Goal: Task Accomplishment & Management: Manage account settings

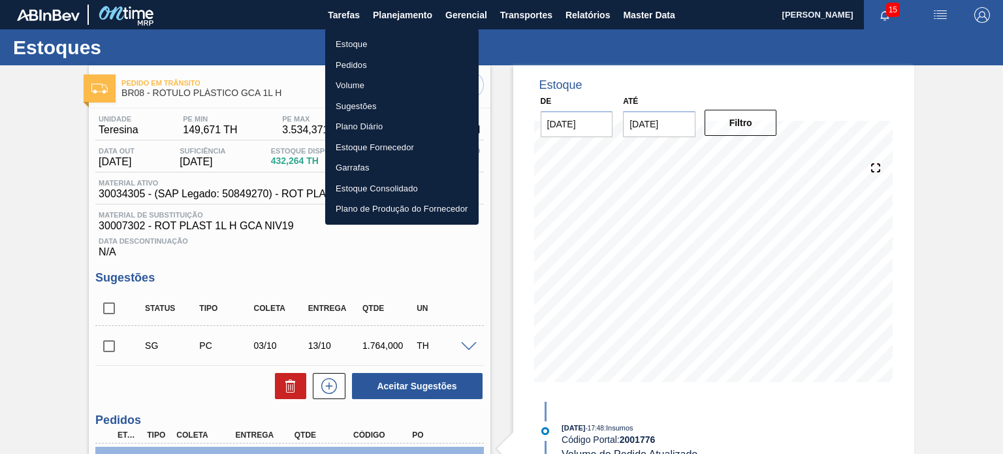
scroll to position [261, 0]
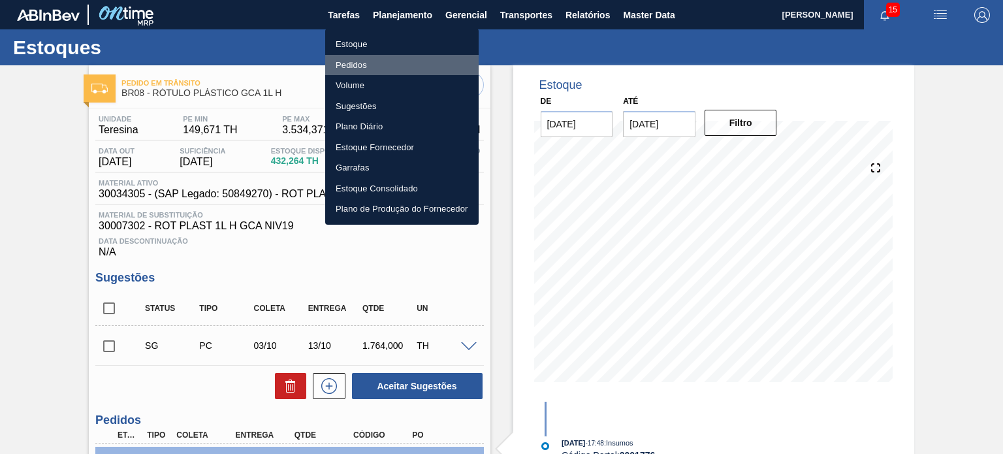
click at [381, 70] on li "Pedidos" at bounding box center [401, 65] width 153 height 21
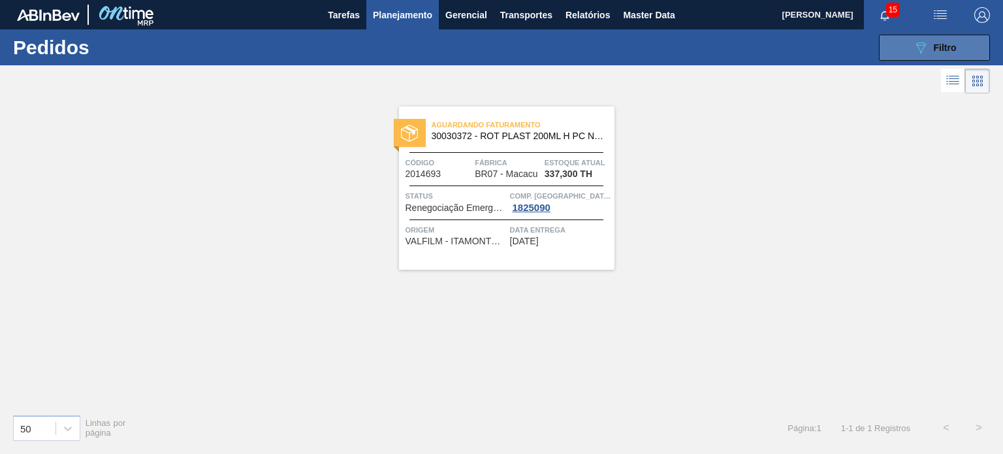
click at [963, 50] on button "089F7B8B-B2A5-4AFE-B5C0-19BA573D28AC Filtro" at bounding box center [934, 48] width 111 height 26
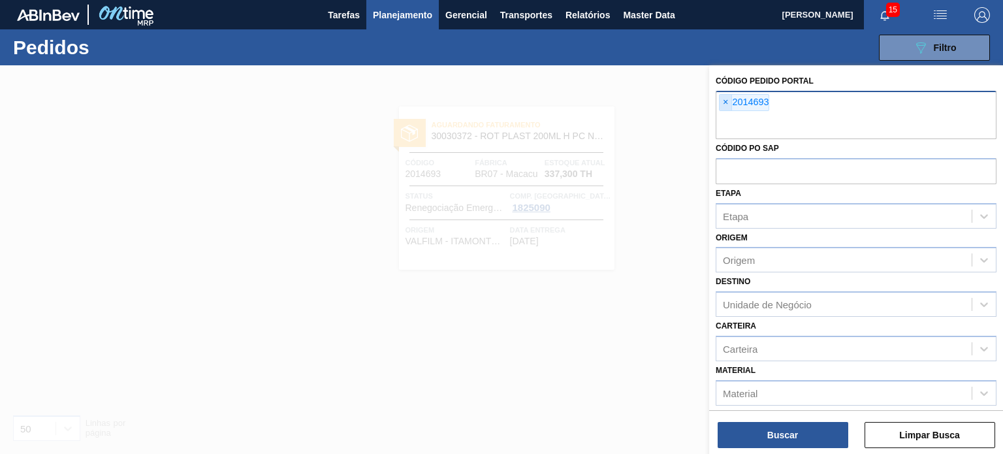
click at [725, 105] on span "×" at bounding box center [726, 103] width 12 height 16
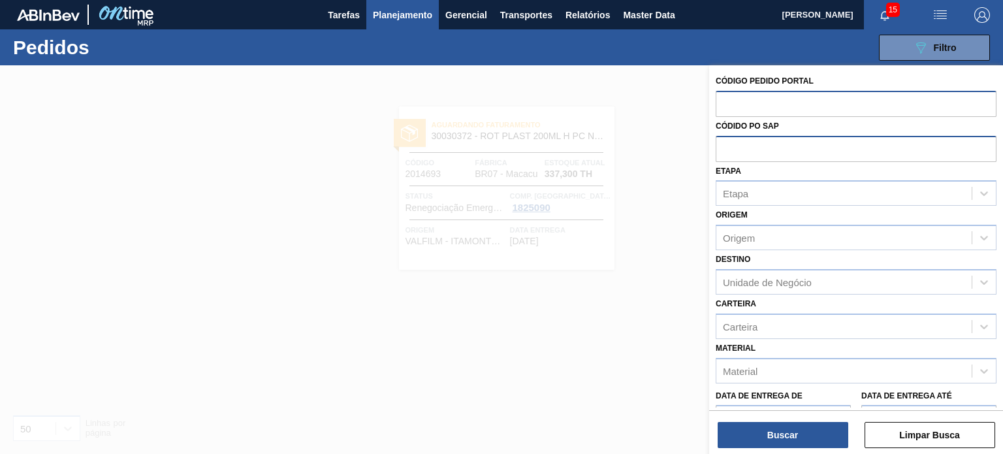
paste input "2018120"
type input "2018120"
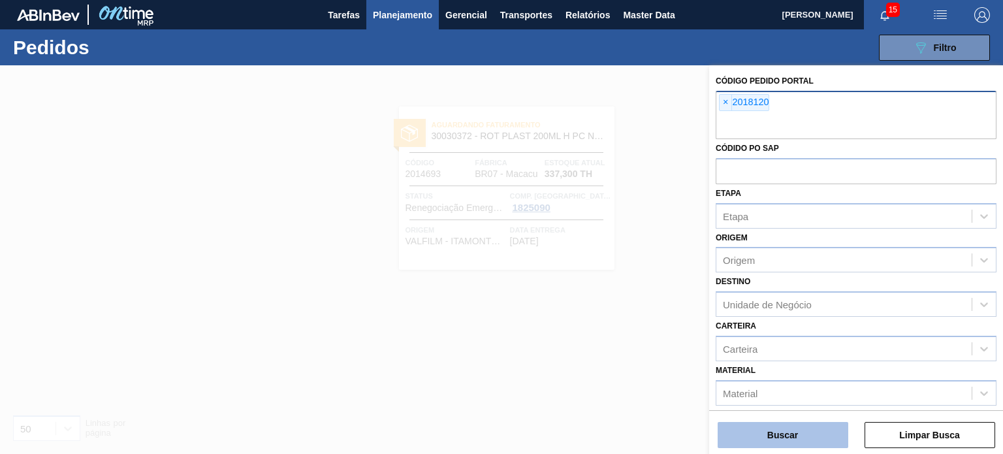
click at [784, 434] on button "Buscar" at bounding box center [783, 435] width 131 height 26
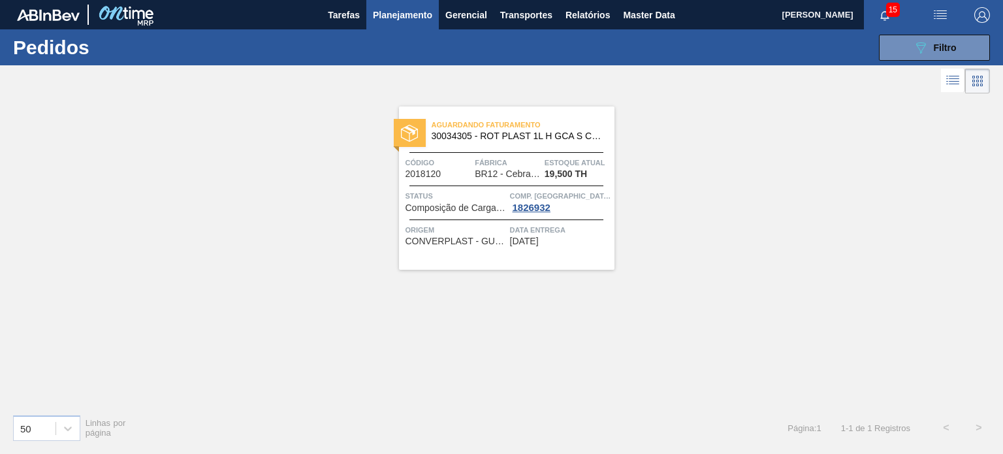
click at [407, 12] on span "Planejamento" at bounding box center [402, 15] width 59 height 16
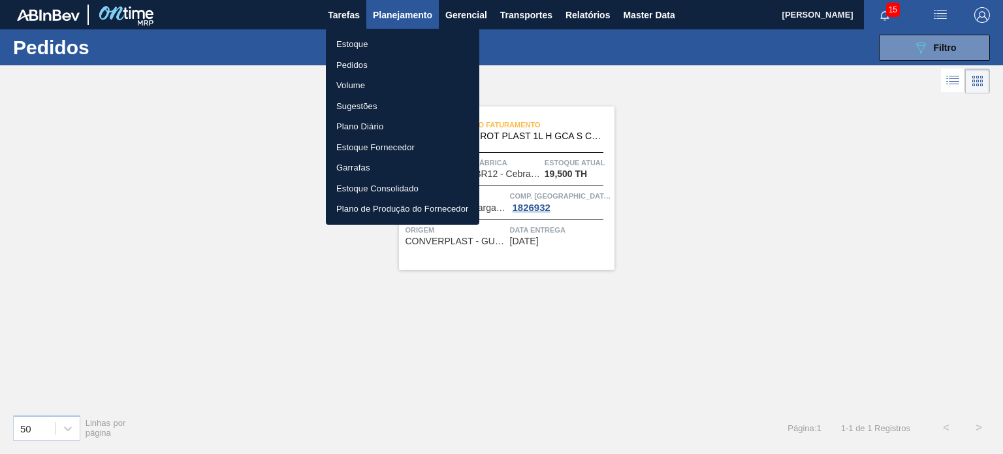
click at [388, 37] on li "Estoque" at bounding box center [402, 44] width 153 height 21
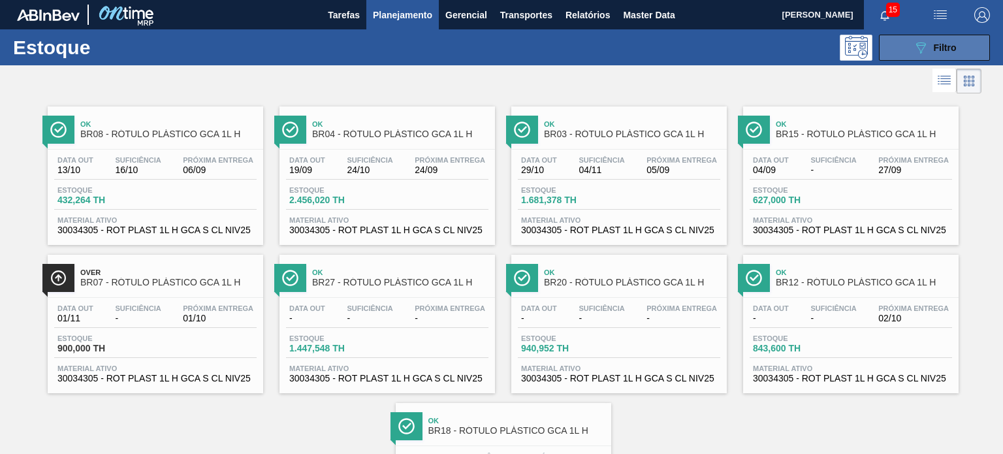
click at [918, 52] on icon at bounding box center [921, 47] width 10 height 11
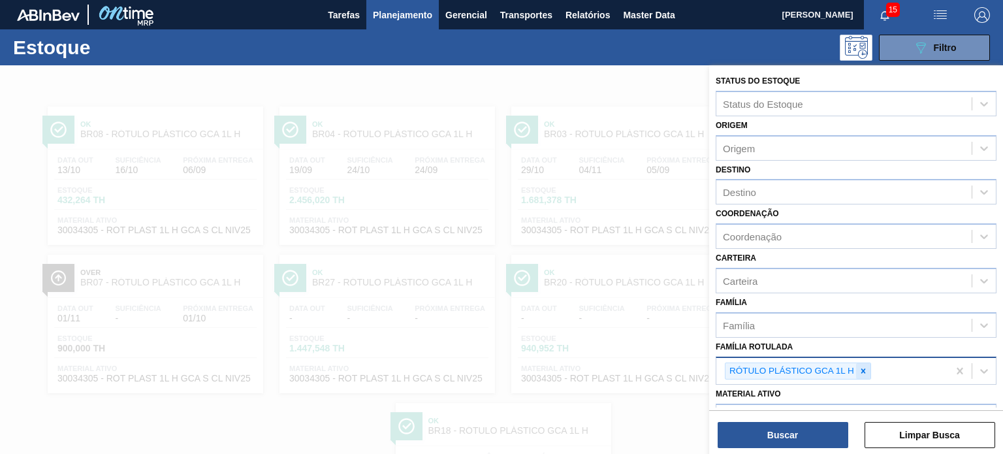
click at [866, 375] on div at bounding box center [863, 371] width 14 height 16
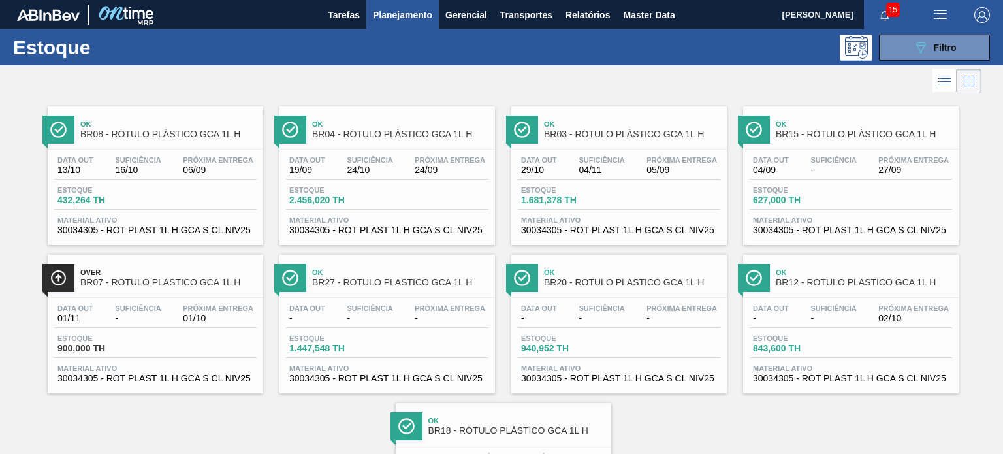
click at [207, 186] on div "Estoque 432,264 TH" at bounding box center [155, 198] width 202 height 24
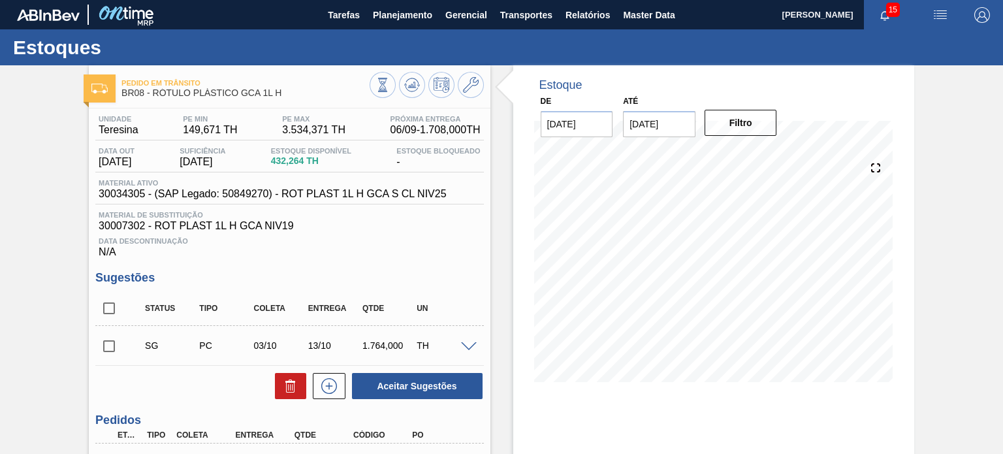
scroll to position [131, 0]
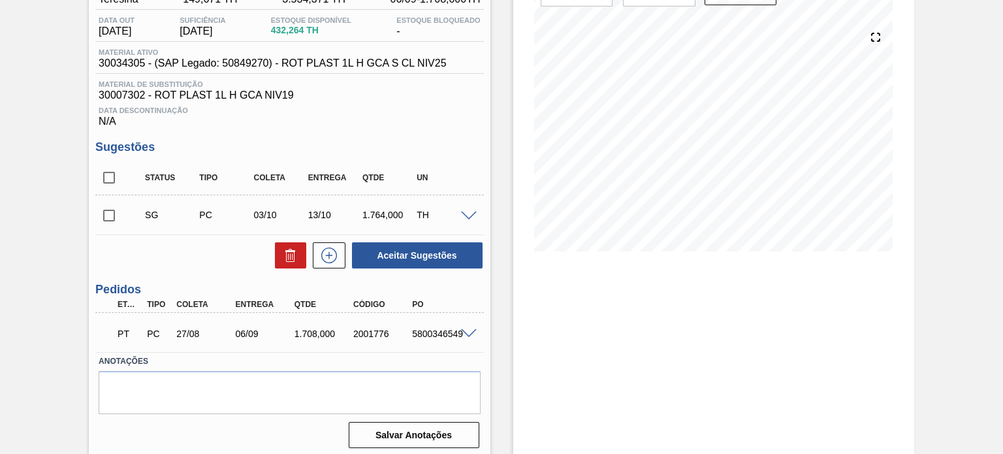
click at [383, 336] on div "2001776" at bounding box center [382, 333] width 65 height 10
copy div "2001776"
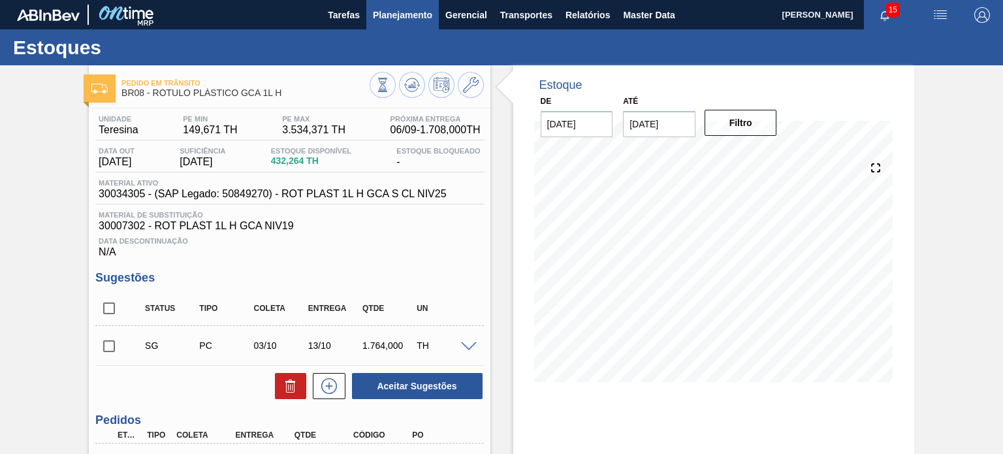
click at [399, 18] on span "Planejamento" at bounding box center [402, 15] width 59 height 16
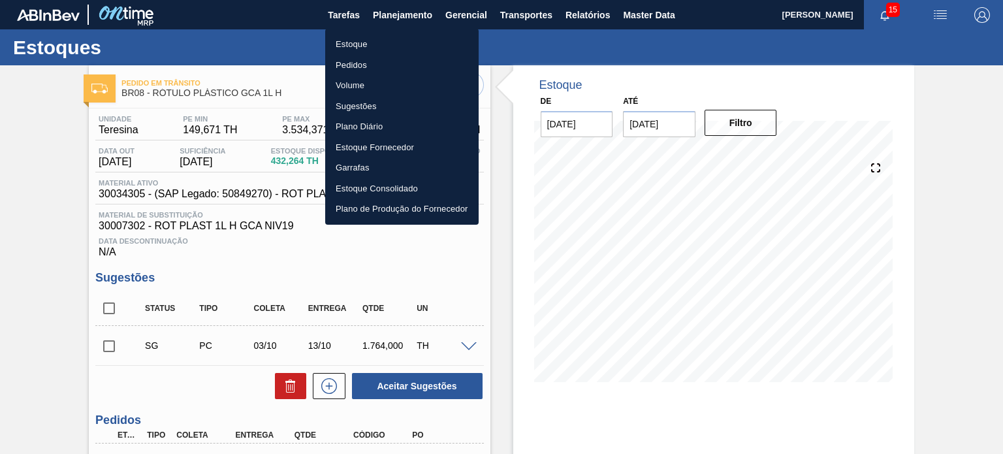
click at [389, 42] on li "Estoque" at bounding box center [401, 44] width 153 height 21
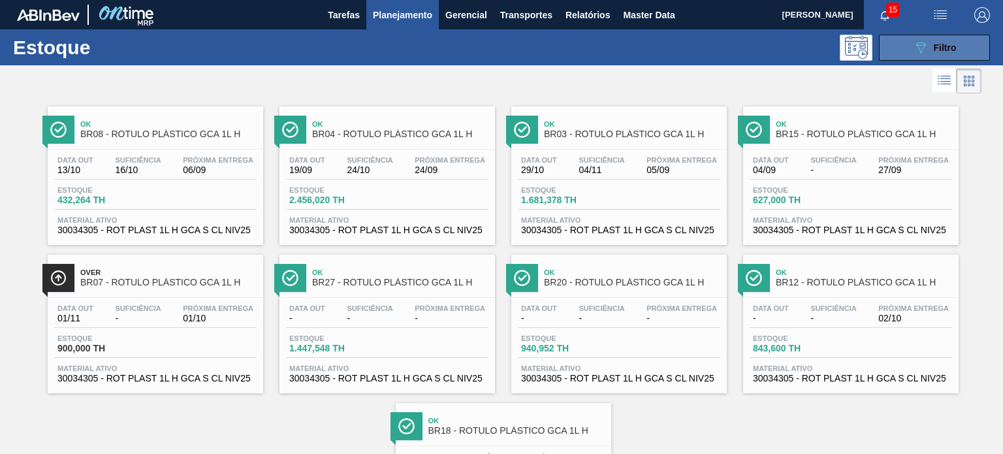
click at [906, 58] on button "089F7B8B-B2A5-4AFE-B5C0-19BA573D28AC Filtro" at bounding box center [934, 48] width 111 height 26
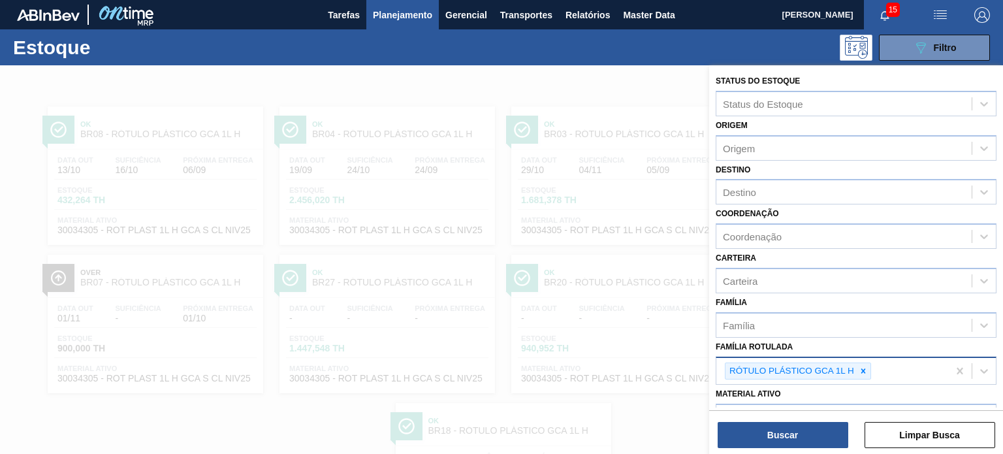
click at [870, 372] on div at bounding box center [863, 371] width 14 height 16
paste Rotulada "RÓTULO PLÁSTICO GCA 2L H"
type Rotulada "RÓTULO PLÁSTICO GCA 2L H"
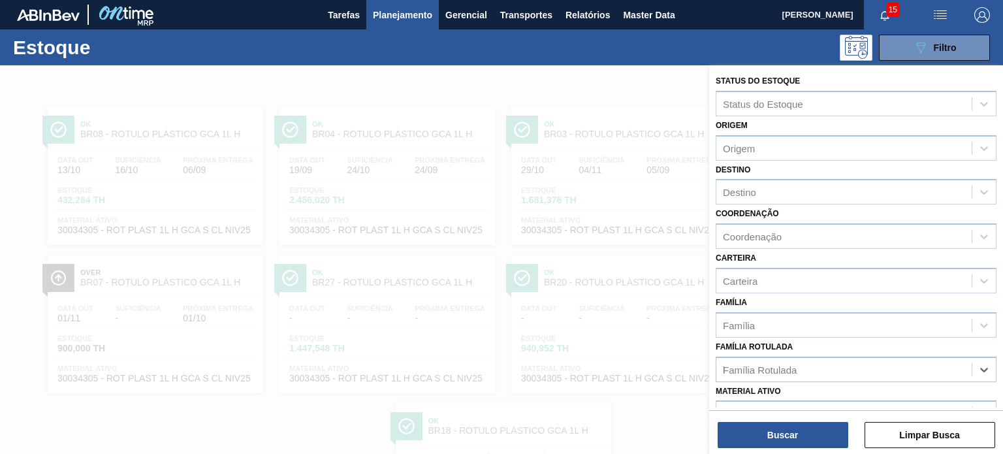
scroll to position [61, 0]
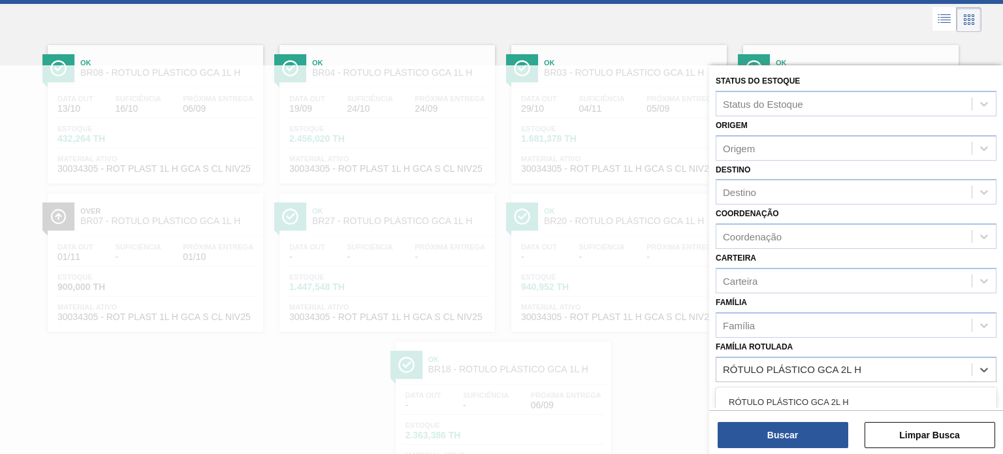
drag, startPoint x: 838, startPoint y: 391, endPoint x: 835, endPoint y: 402, distance: 10.9
click at [837, 395] on div "RÓTULO PLÁSTICO GCA 2L H" at bounding box center [856, 402] width 281 height 24
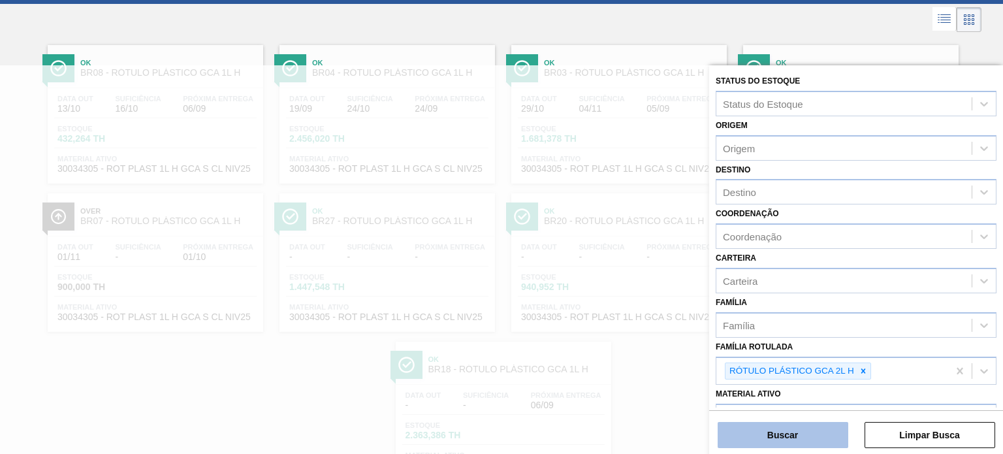
click at [823, 436] on button "Buscar" at bounding box center [783, 435] width 131 height 26
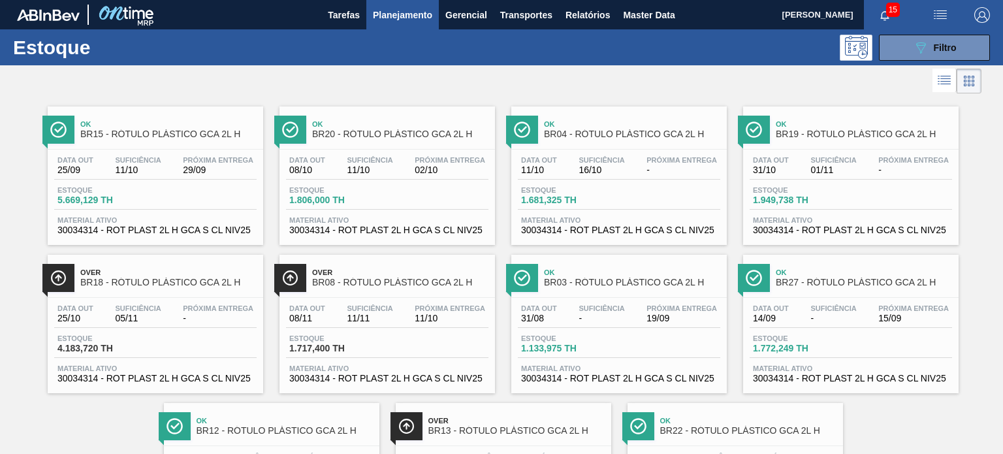
click at [411, 12] on span "Planejamento" at bounding box center [402, 15] width 59 height 16
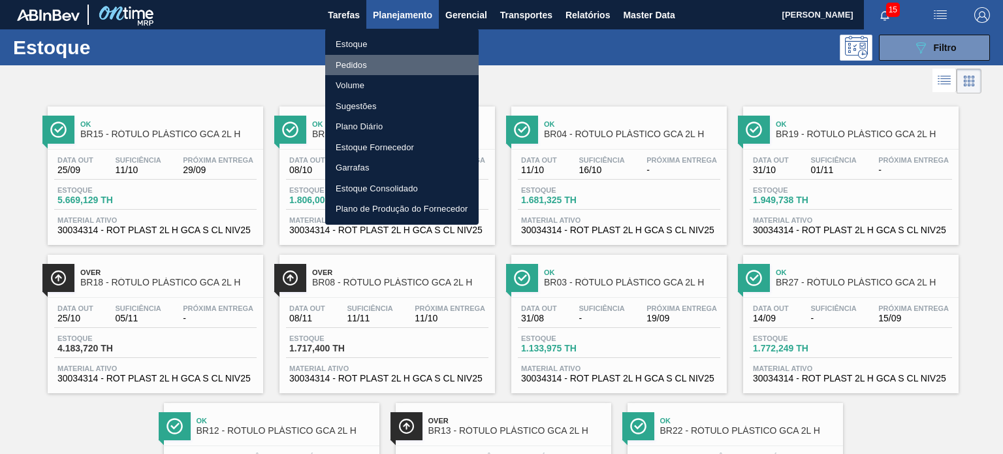
click at [364, 69] on li "Pedidos" at bounding box center [401, 65] width 153 height 21
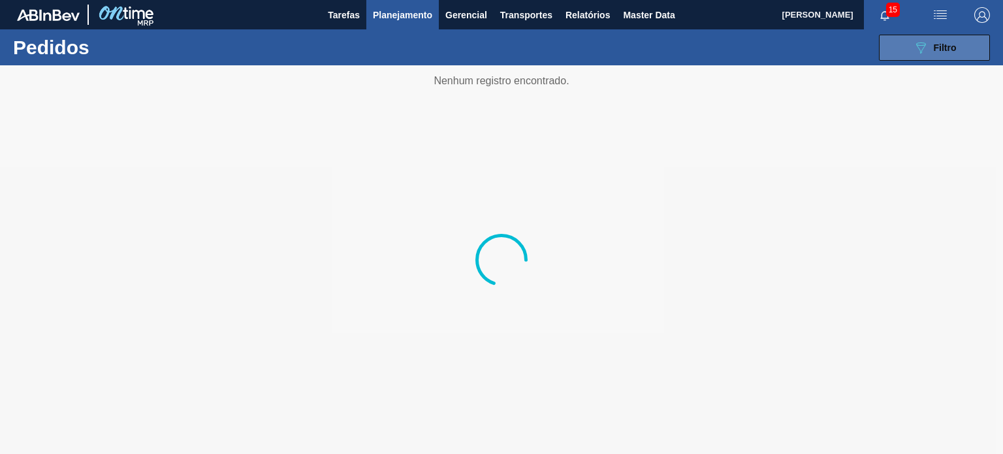
click at [902, 54] on button "089F7B8B-B2A5-4AFE-B5C0-19BA573D28AC Filtro" at bounding box center [934, 48] width 111 height 26
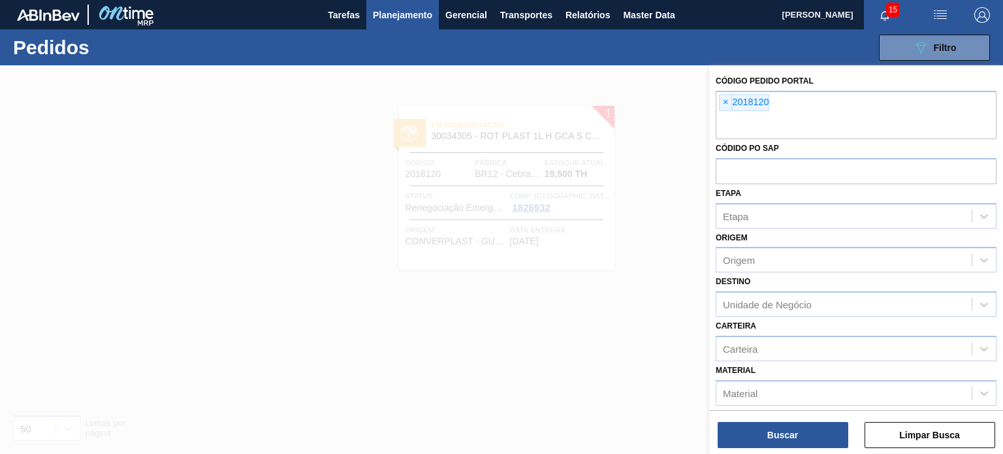
click at [729, 119] on input "text" at bounding box center [856, 126] width 281 height 25
click at [725, 109] on span "×" at bounding box center [726, 103] width 12 height 16
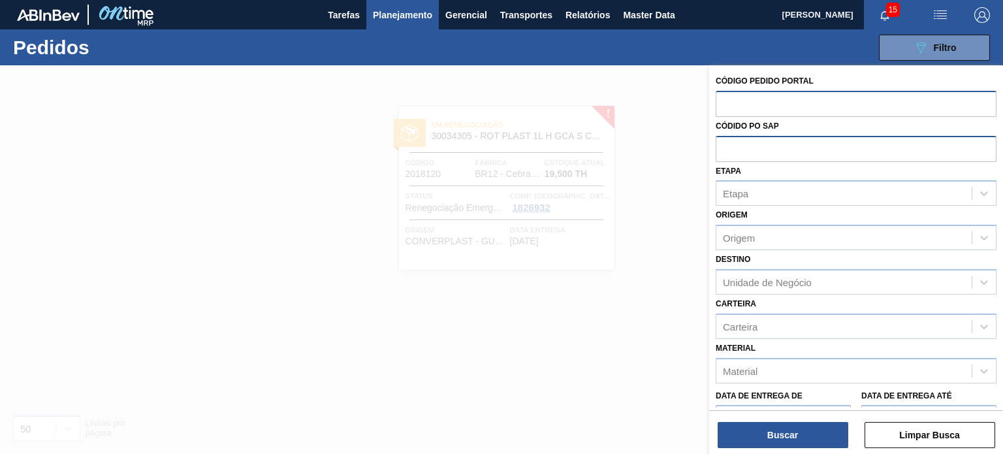
paste input "2018120"
type input "2018120"
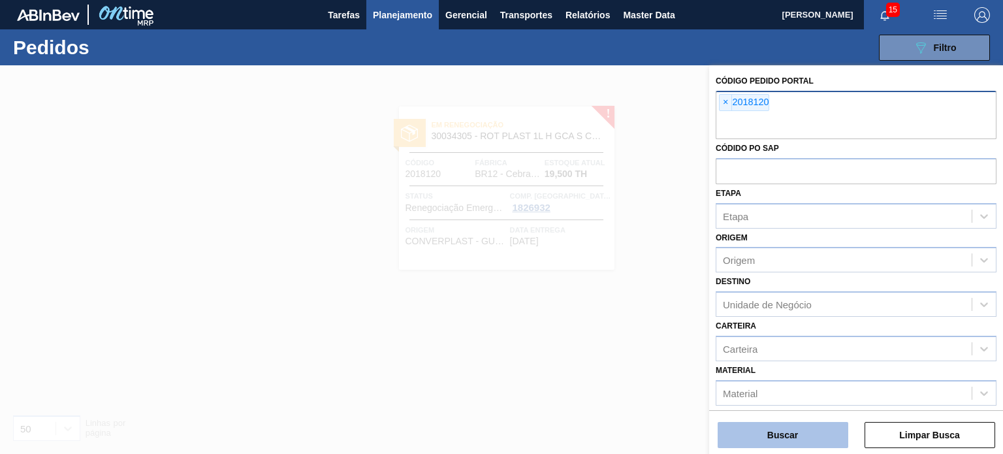
click at [797, 428] on button "Buscar" at bounding box center [783, 435] width 131 height 26
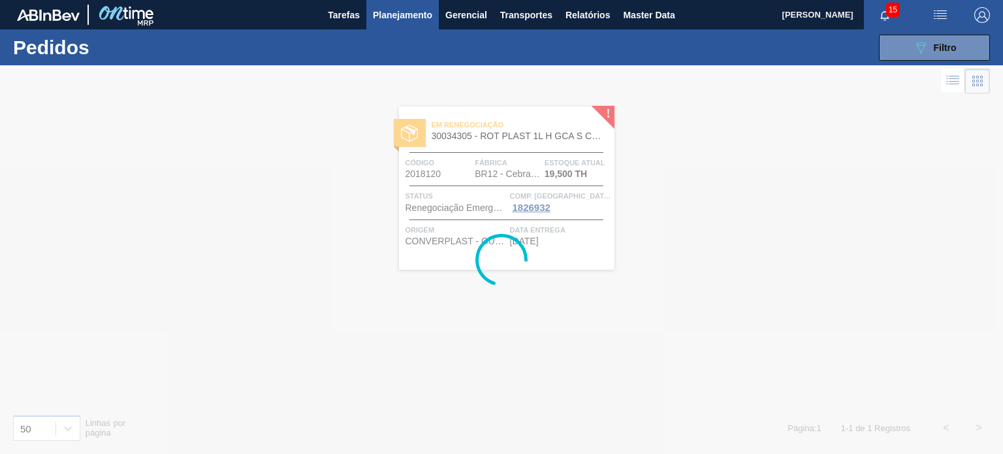
drag, startPoint x: 538, startPoint y: 151, endPoint x: 497, endPoint y: 171, distance: 45.8
click at [497, 171] on div at bounding box center [501, 259] width 1003 height 389
click at [496, 170] on div at bounding box center [501, 259] width 1003 height 389
click at [509, 178] on div at bounding box center [501, 259] width 1003 height 389
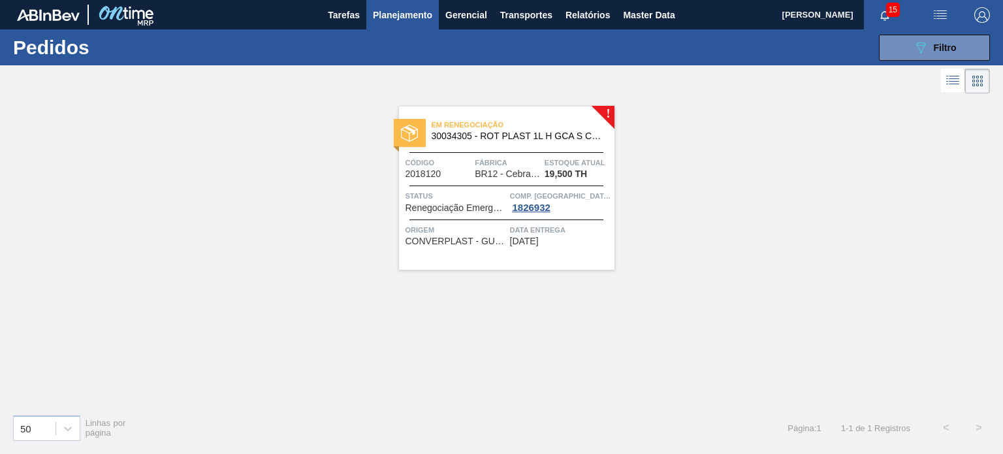
click at [517, 170] on span "BR12 - Cebrasa" at bounding box center [507, 174] width 65 height 10
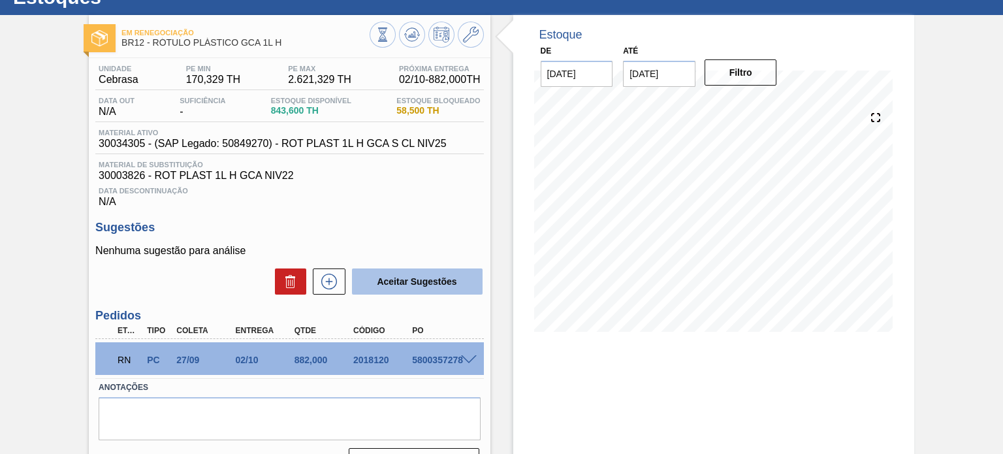
scroll to position [107, 0]
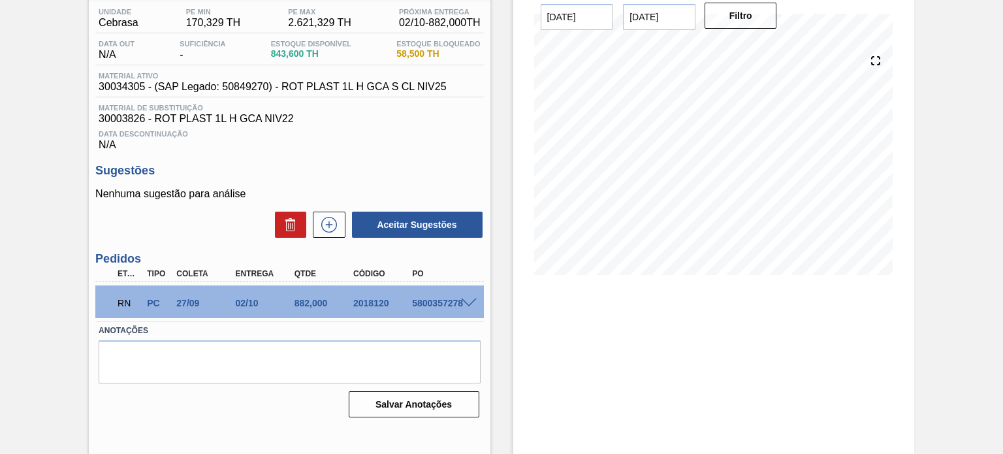
click at [470, 298] on span at bounding box center [469, 303] width 16 height 10
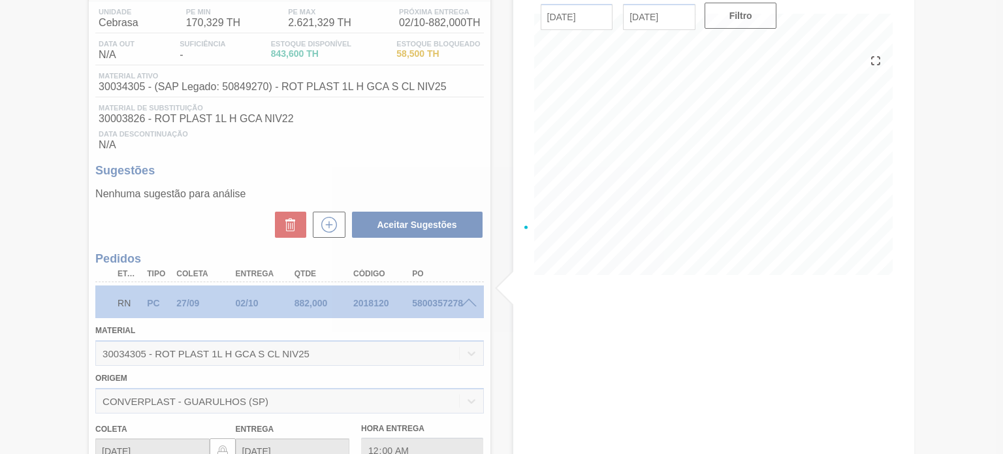
click at [471, 302] on div at bounding box center [501, 227] width 1003 height 454
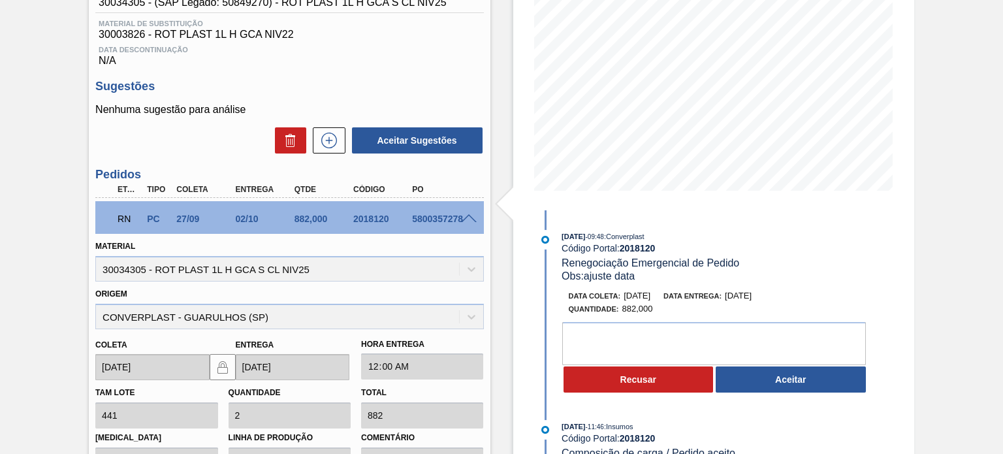
scroll to position [303, 0]
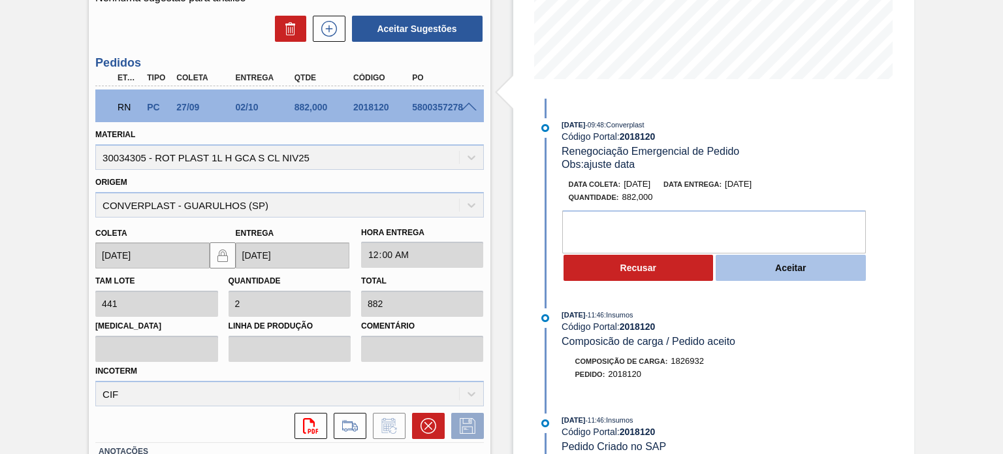
click at [776, 274] on button "Aceitar" at bounding box center [791, 268] width 150 height 26
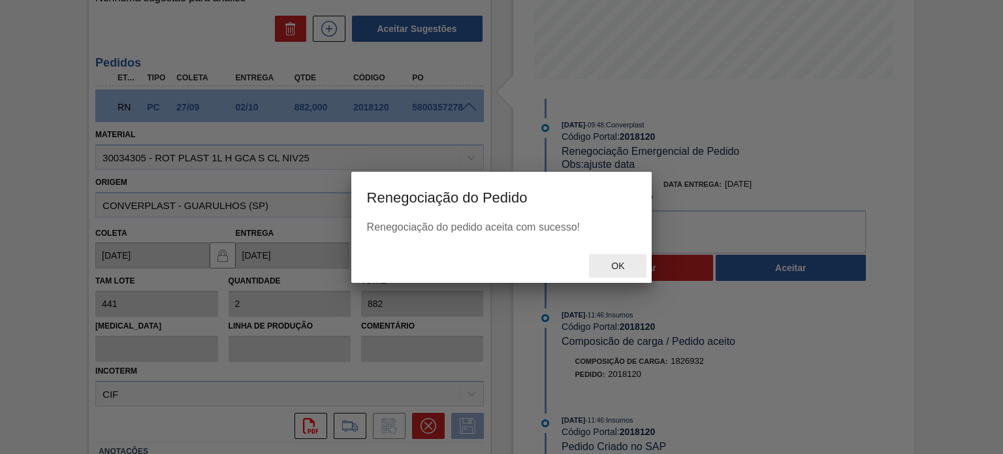
drag, startPoint x: 605, startPoint y: 262, endPoint x: 579, endPoint y: 241, distance: 34.0
click at [606, 262] on span "Ok" at bounding box center [618, 266] width 34 height 10
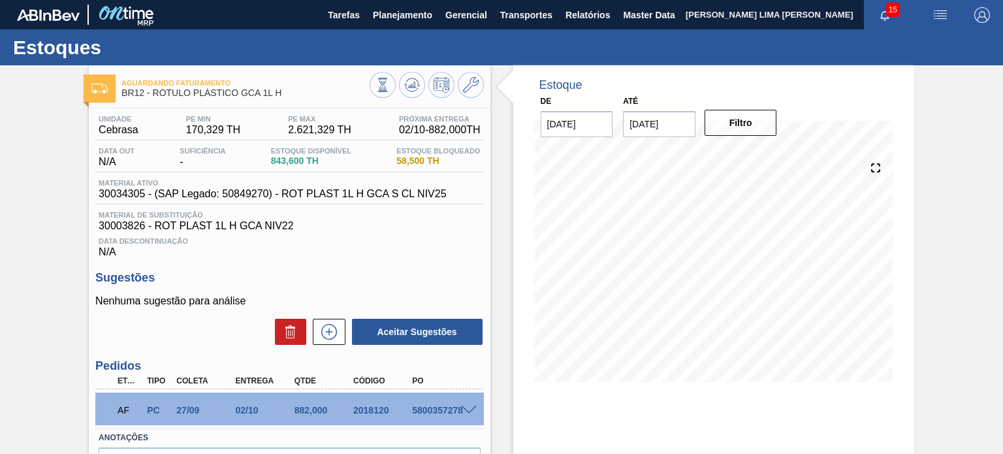
click at [362, 406] on div "2018120" at bounding box center [382, 410] width 65 height 10
drag, startPoint x: 363, startPoint y: 406, endPoint x: 240, endPoint y: 127, distance: 304.1
click at [364, 406] on div "2018120" at bounding box center [382, 410] width 65 height 10
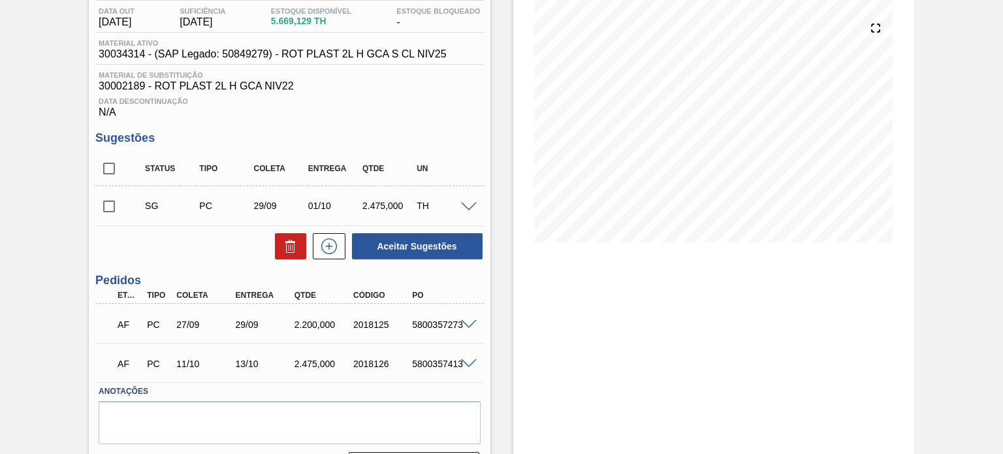
scroll to position [110, 0]
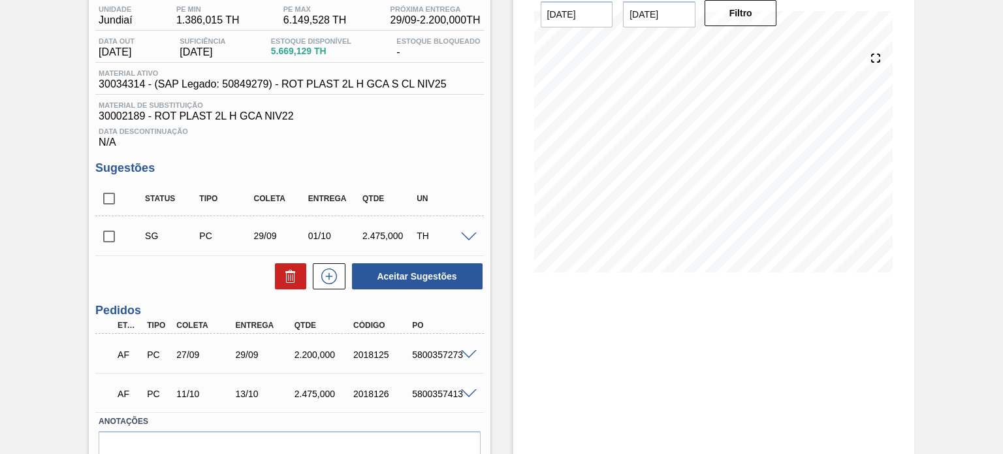
click at [112, 236] on input "checkbox" at bounding box center [108, 236] width 27 height 27
click at [415, 273] on button "Aceitar Sugestões" at bounding box center [417, 276] width 131 height 26
checkbox input "false"
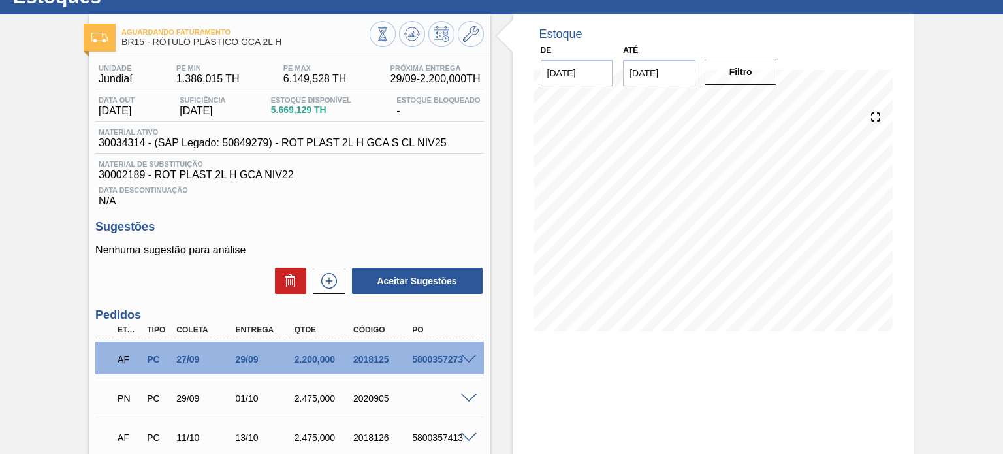
scroll to position [0, 0]
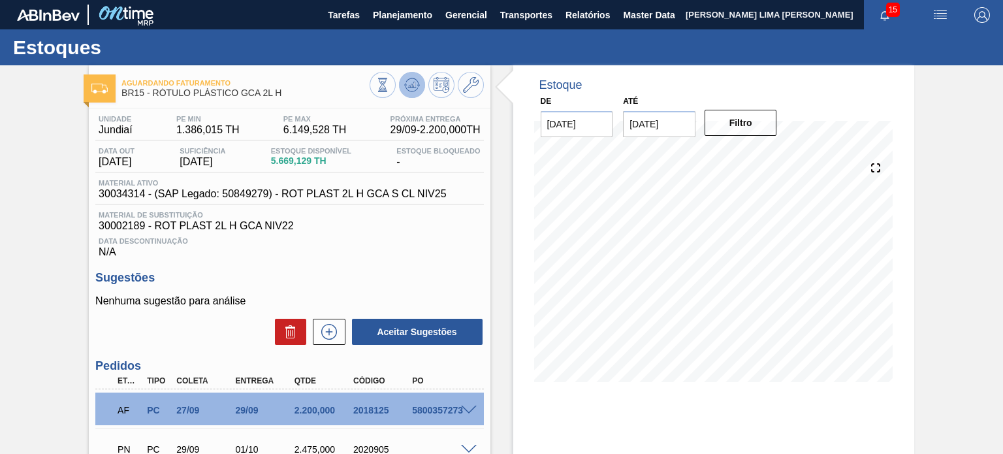
click at [390, 88] on icon at bounding box center [382, 85] width 14 height 14
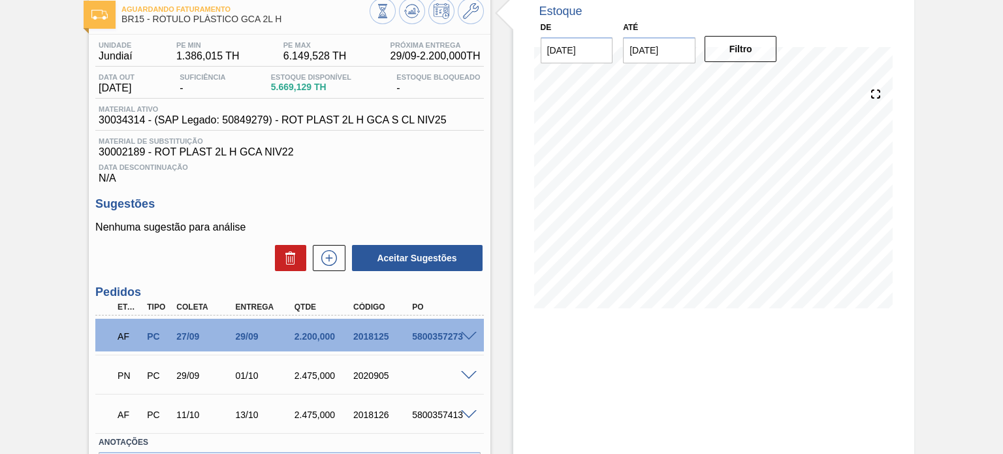
scroll to position [160, 0]
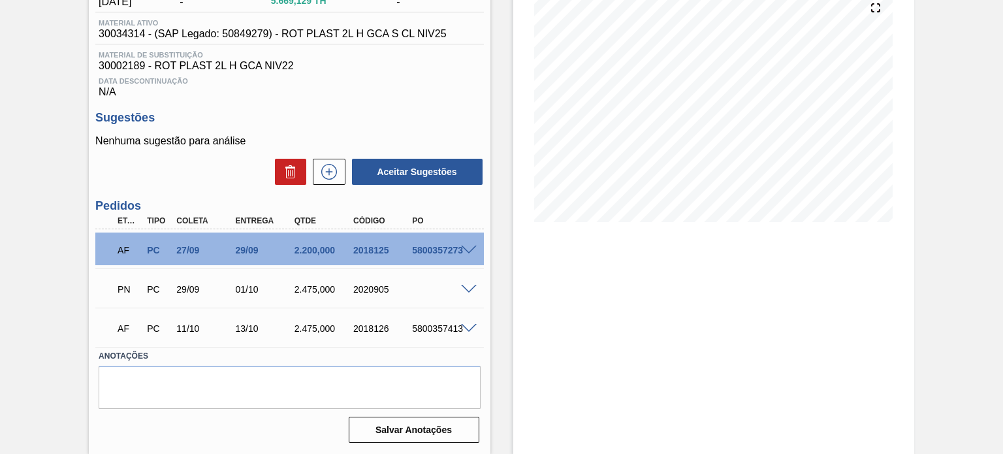
click at [507, 232] on div "Estoque De 29/08/2025 Até 31/01/2026 Filtro 05/09 Projeção de Estoque 4,820.729…" at bounding box center [702, 179] width 424 height 549
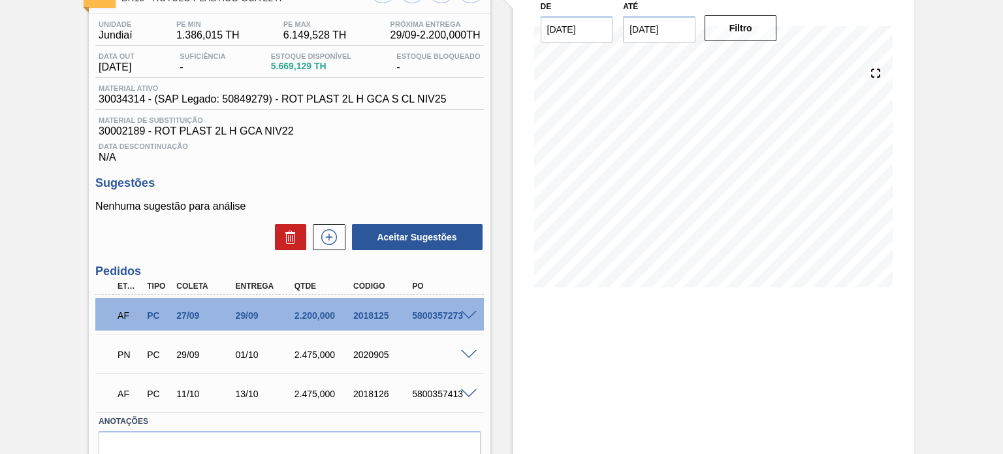
click at [351, 320] on div "2018125" at bounding box center [382, 315] width 65 height 10
click at [355, 317] on div "2018125" at bounding box center [382, 315] width 65 height 10
copy div "2018125"
click at [368, 347] on div "PN PC 29/09 01/10 2.475,000 2020905" at bounding box center [285, 353] width 353 height 26
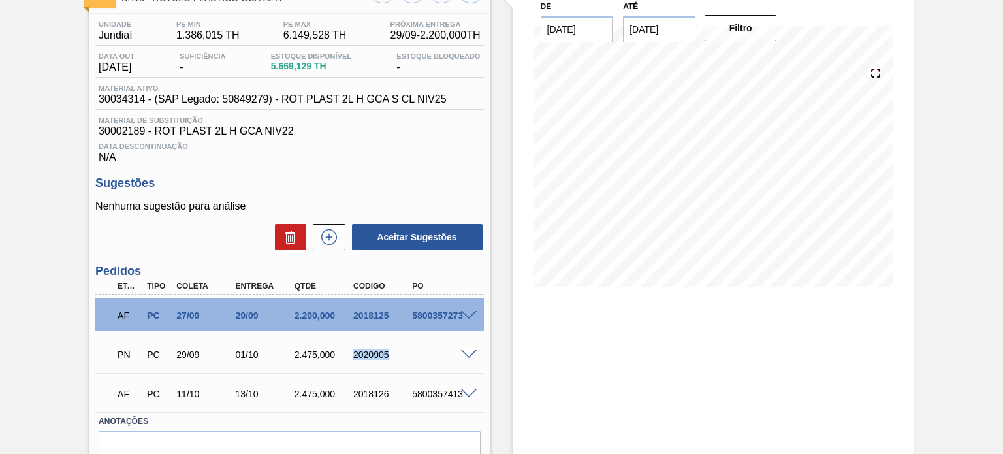
click at [368, 348] on div "PN PC 29/09 01/10 2.475,000 2020905" at bounding box center [285, 353] width 353 height 26
copy div "2020905"
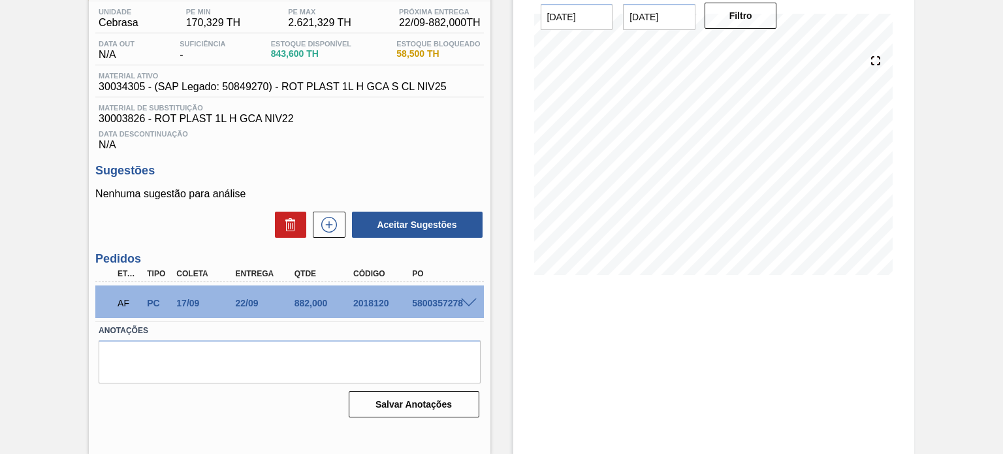
scroll to position [42, 0]
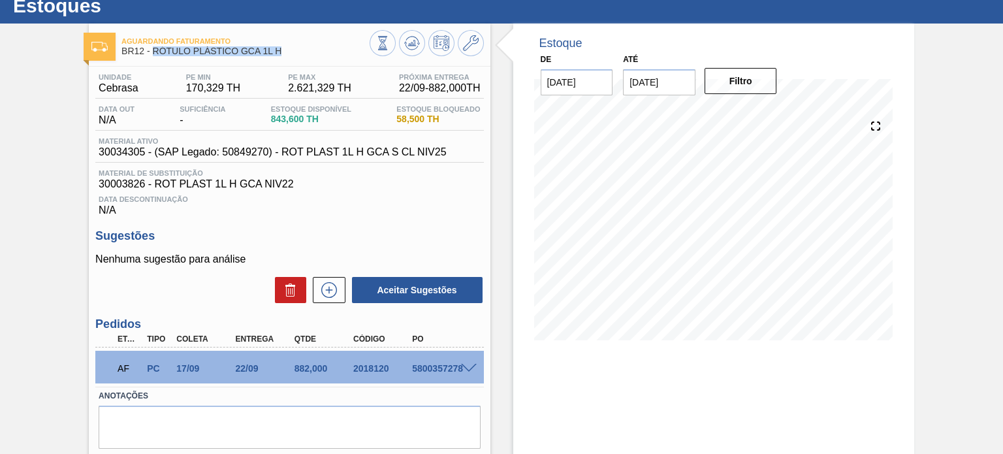
drag, startPoint x: 222, startPoint y: 52, endPoint x: 154, endPoint y: 50, distance: 67.9
click at [154, 50] on span "BR12 - RÓTULO PLÁSTICO GCA 1L H" at bounding box center [244, 51] width 247 height 10
copy span "RÓTULO PLÁSTICO GCA 1L H"
click at [390, 46] on icon at bounding box center [382, 43] width 14 height 14
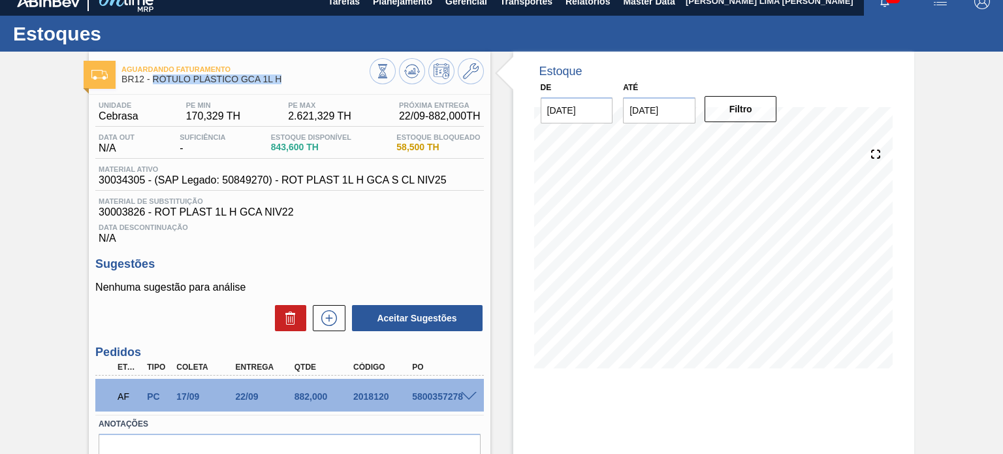
scroll to position [0, 0]
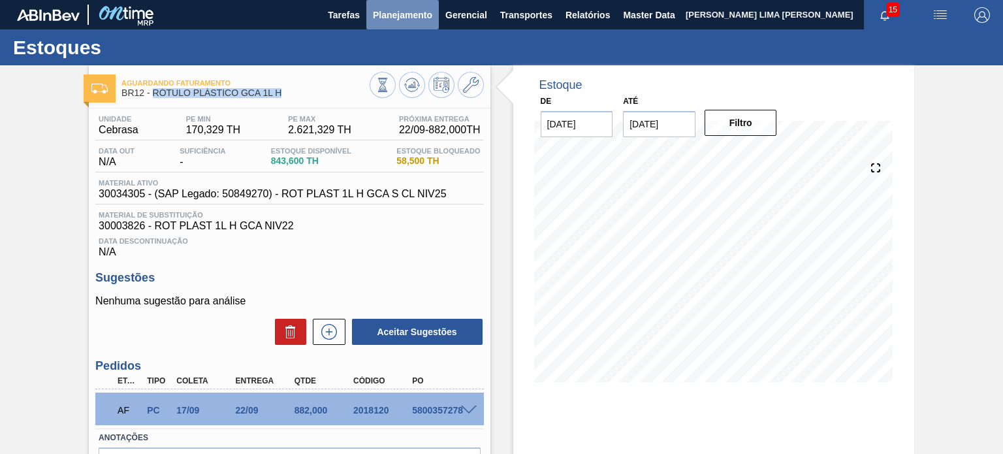
click at [410, 29] on button "Planejamento" at bounding box center [402, 14] width 72 height 29
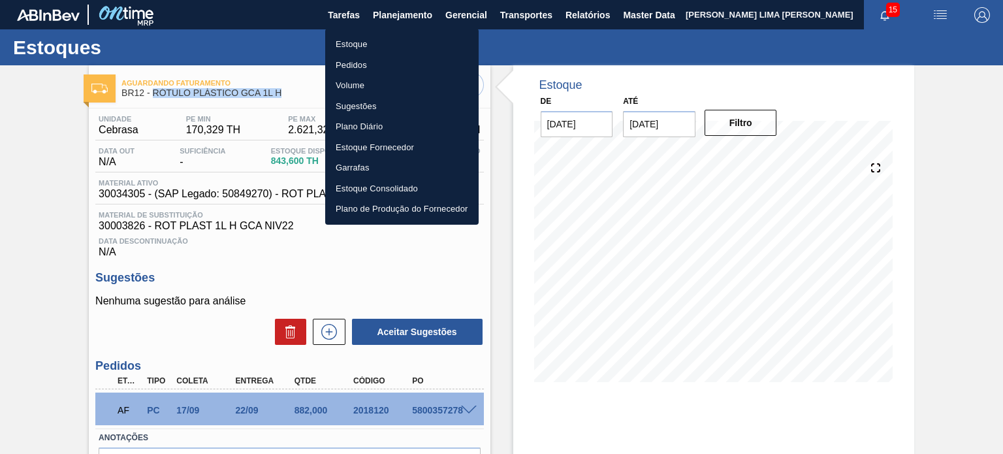
click at [400, 42] on li "Estoque" at bounding box center [401, 44] width 153 height 21
